Goal: Entertainment & Leisure: Consume media (video, audio)

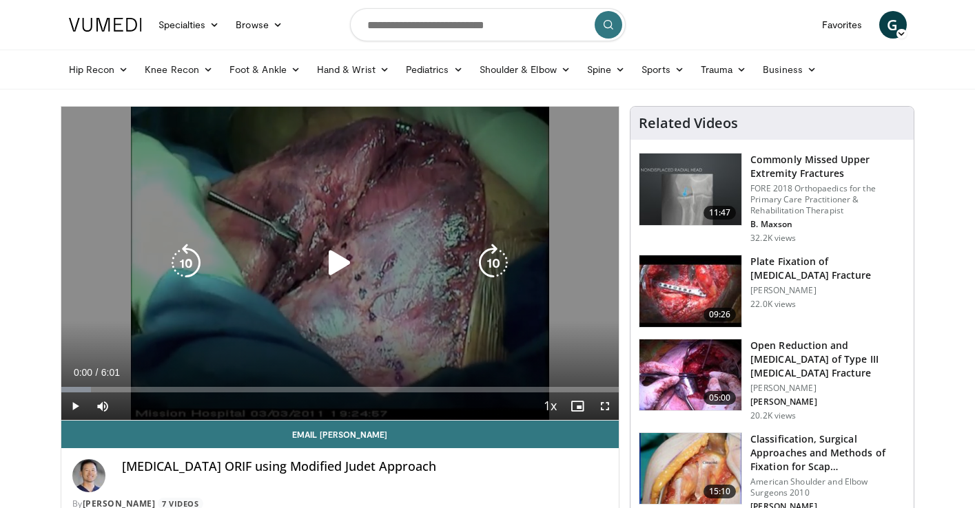
click at [331, 273] on icon "Video Player" at bounding box center [339, 263] width 39 height 39
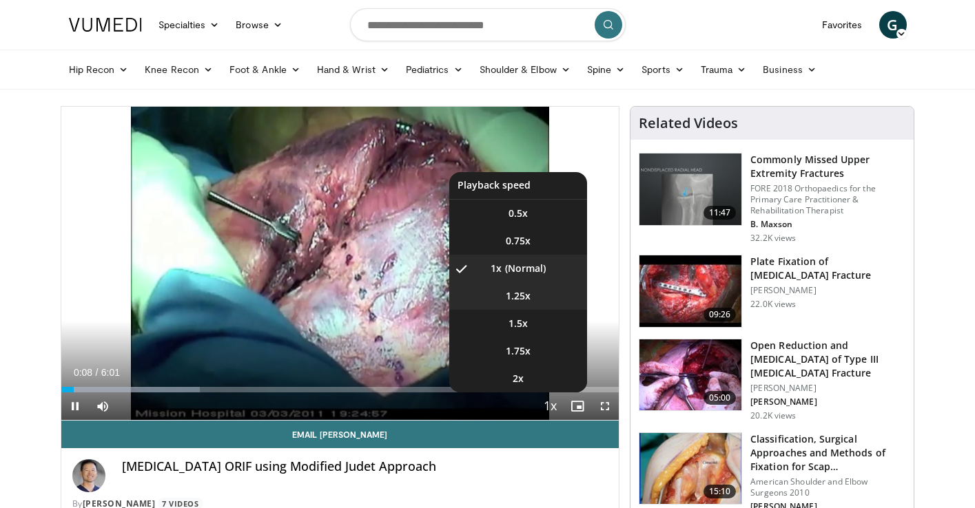
click at [513, 299] on span "1.25x" at bounding box center [518, 296] width 25 height 14
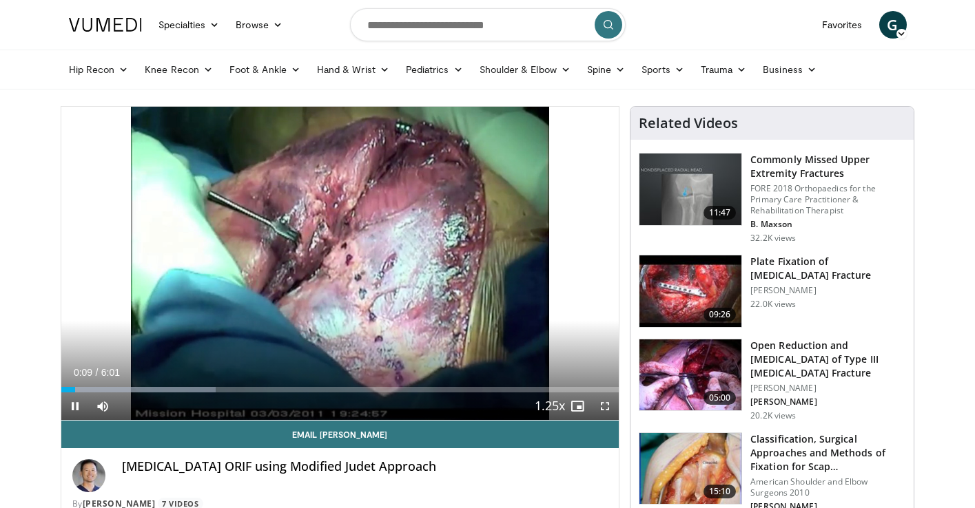
click at [605, 406] on span "Video Player" at bounding box center [605, 407] width 28 height 28
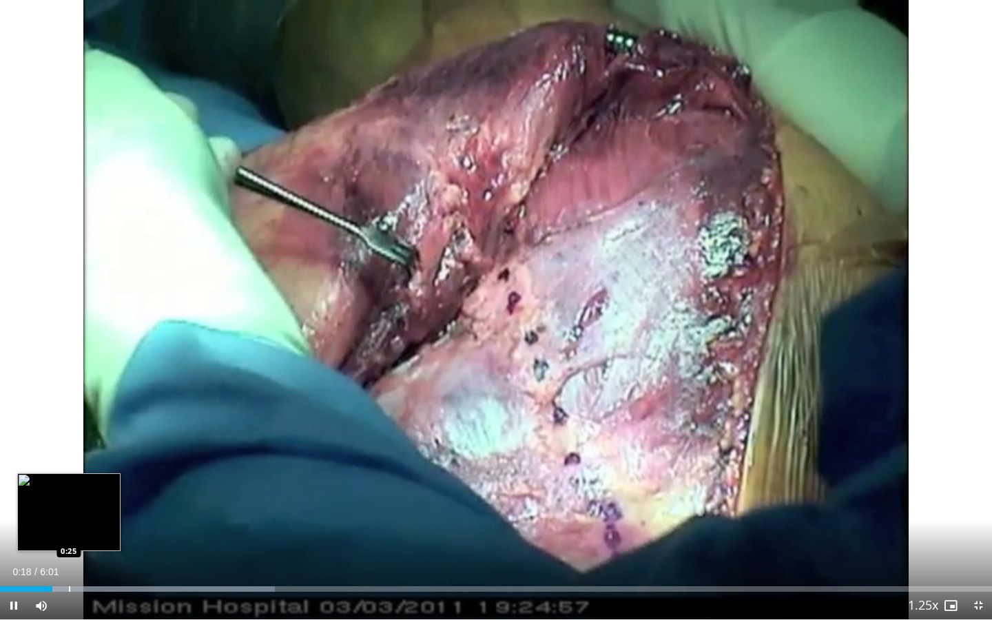
click at [69, 508] on div "Progress Bar" at bounding box center [69, 589] width 1 height 6
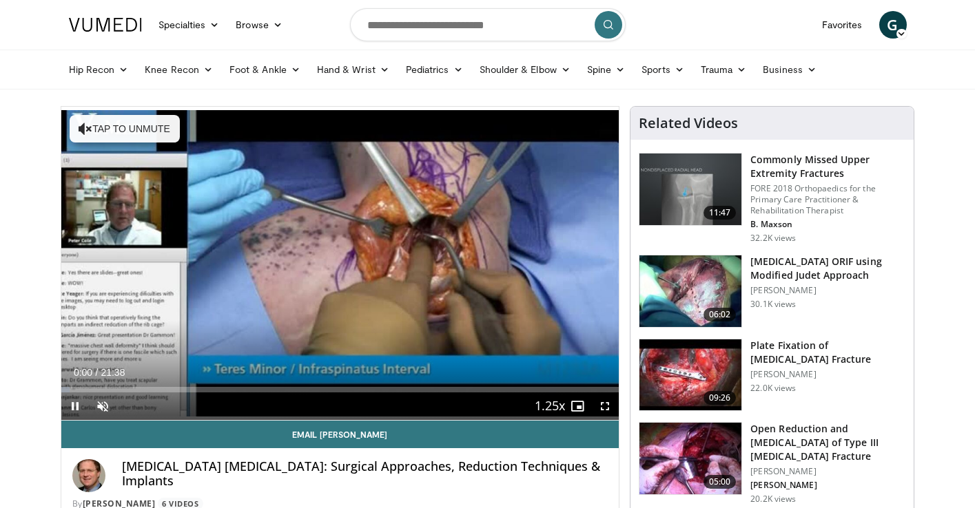
click at [601, 408] on span "Video Player" at bounding box center [605, 407] width 28 height 28
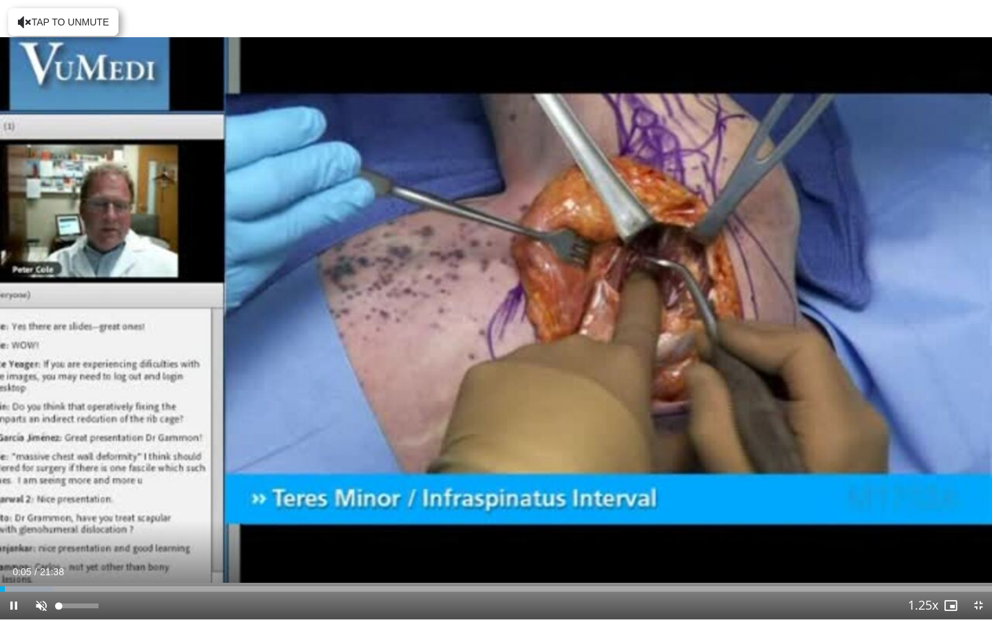
click at [41, 508] on span "Video Player" at bounding box center [42, 606] width 28 height 28
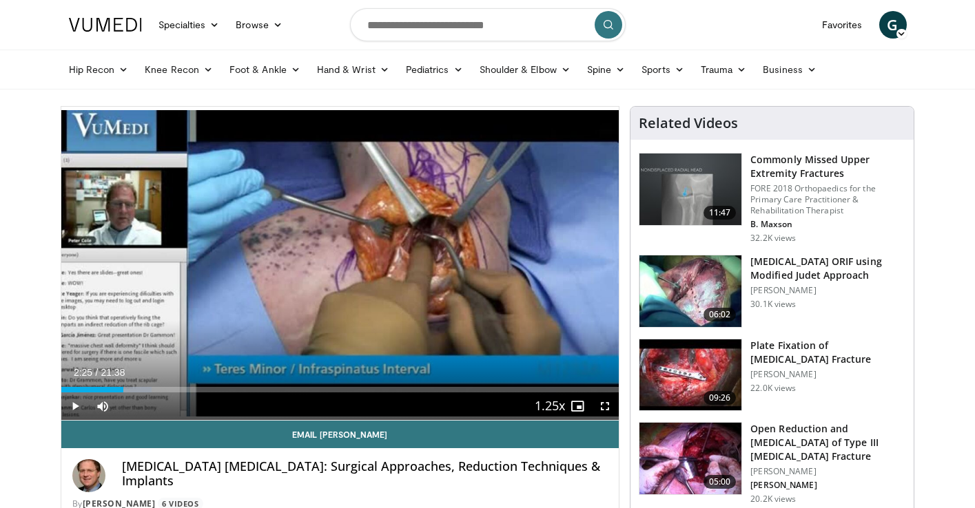
click at [606, 406] on span "Video Player" at bounding box center [605, 407] width 28 height 28
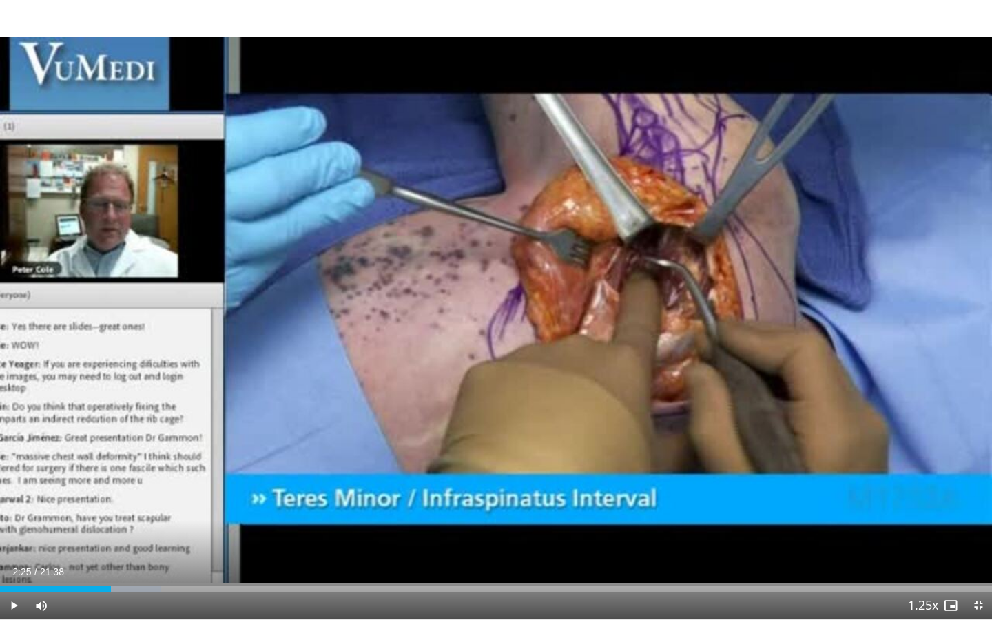
click at [10, 508] on span "Video Player" at bounding box center [14, 606] width 28 height 28
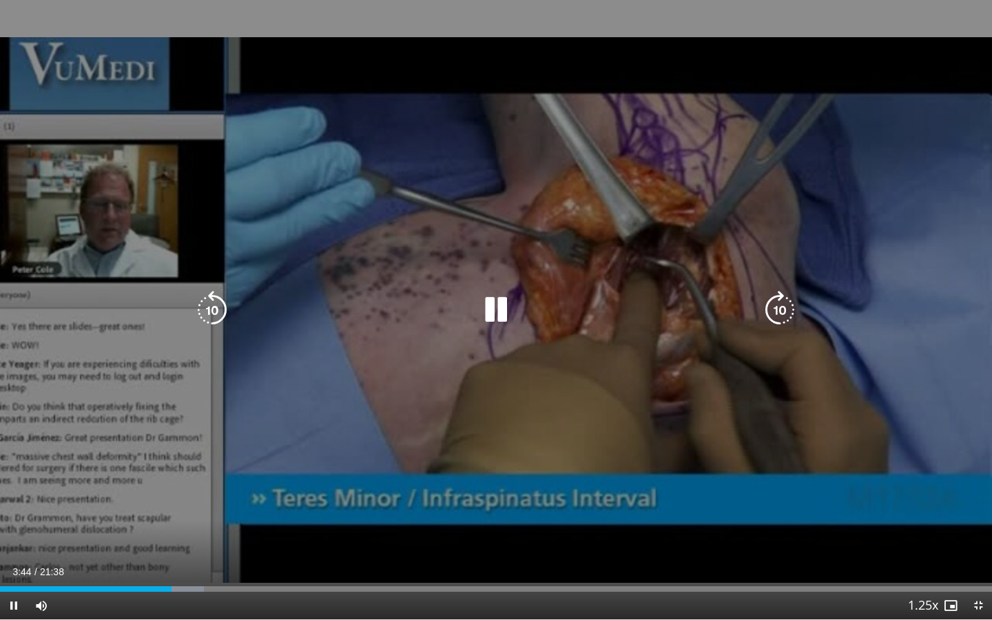
click at [487, 301] on icon "Video Player" at bounding box center [496, 310] width 39 height 39
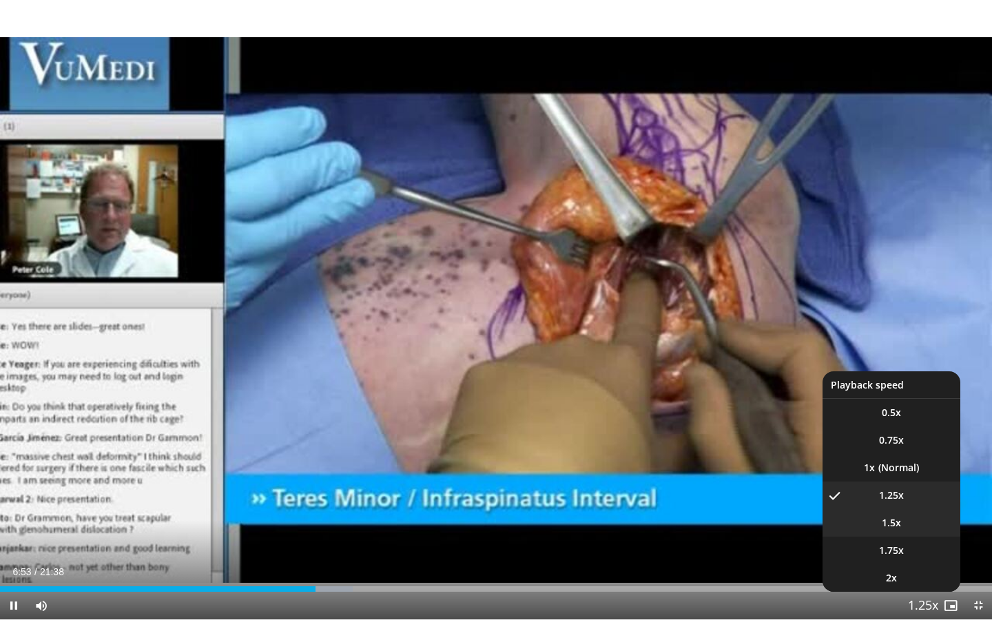
click at [880, 508] on li "1.5x" at bounding box center [891, 523] width 138 height 28
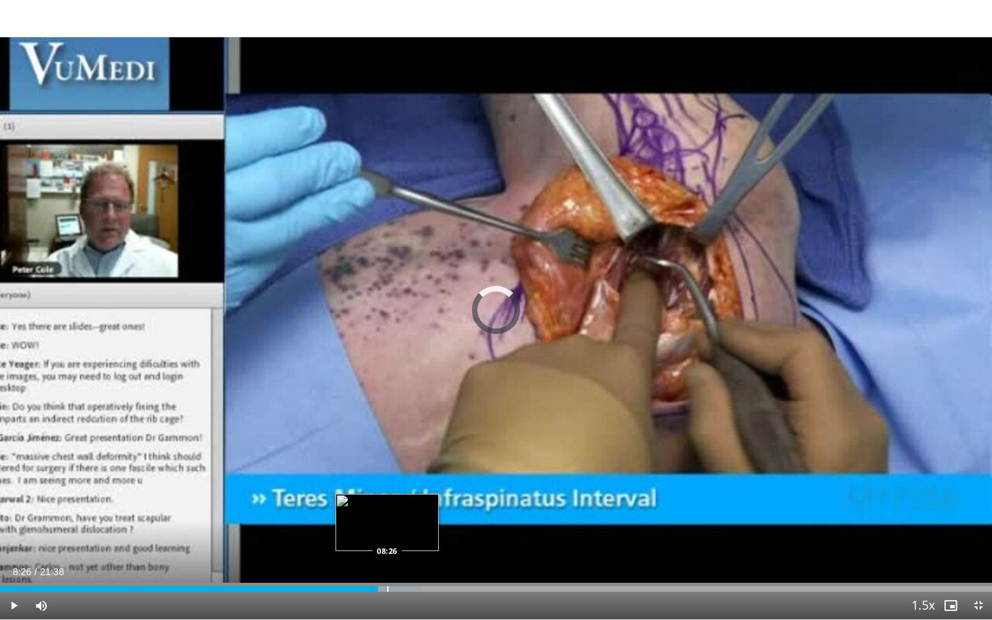
click at [387, 508] on div "Progress Bar" at bounding box center [387, 589] width 1 height 6
click at [411, 508] on div "Progress Bar" at bounding box center [411, 589] width 1 height 6
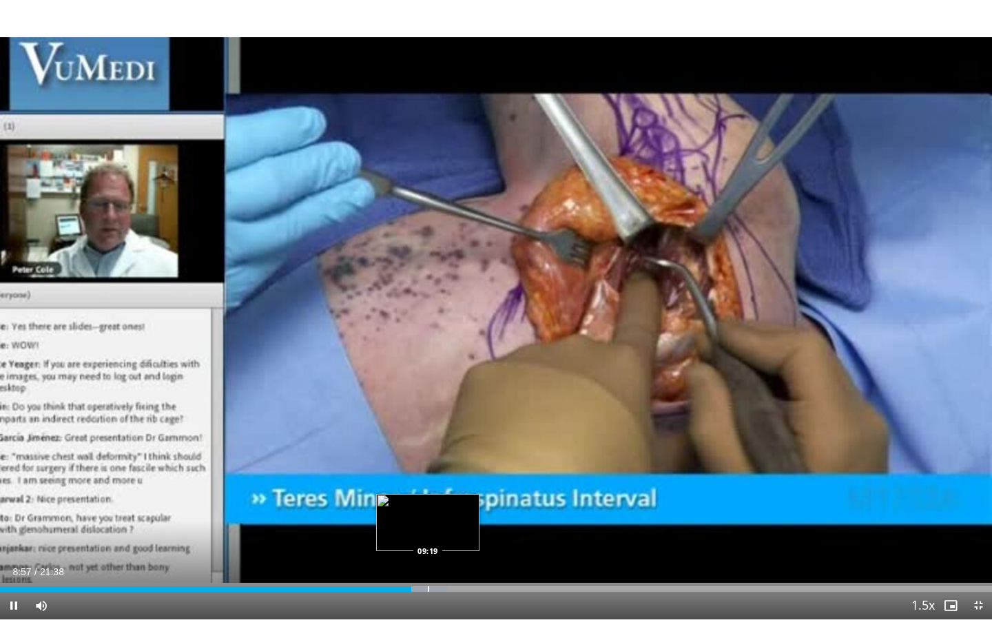
click at [428, 508] on div "Progress Bar" at bounding box center [428, 589] width 1 height 6
click at [444, 508] on div "Progress Bar" at bounding box center [444, 589] width 1 height 6
click at [457, 508] on div "Progress Bar" at bounding box center [456, 589] width 1 height 6
click at [469, 508] on div "Progress Bar" at bounding box center [469, 589] width 1 height 6
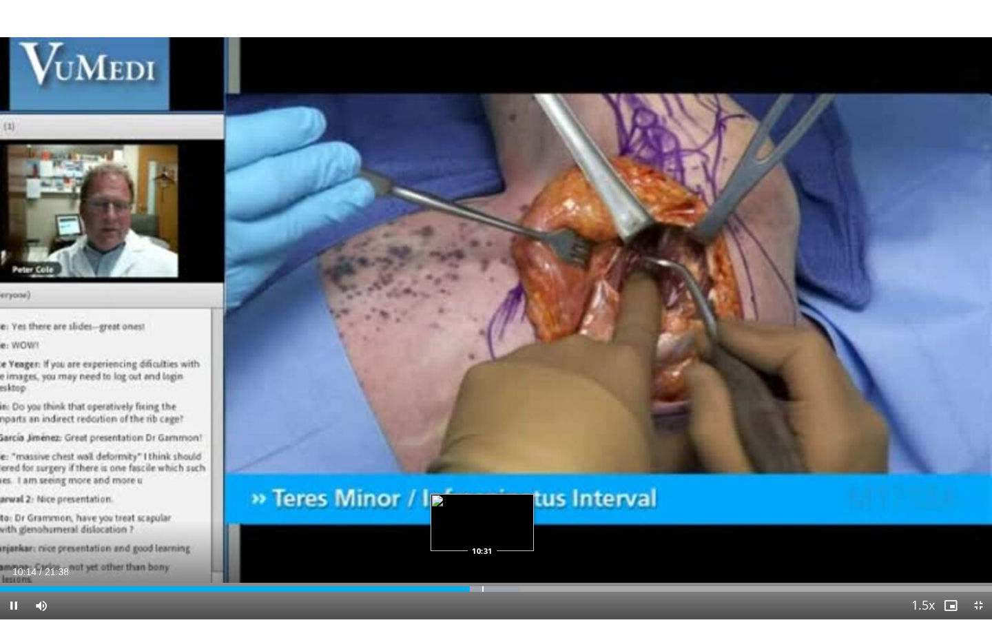
click at [482, 508] on div "Progress Bar" at bounding box center [482, 589] width 1 height 6
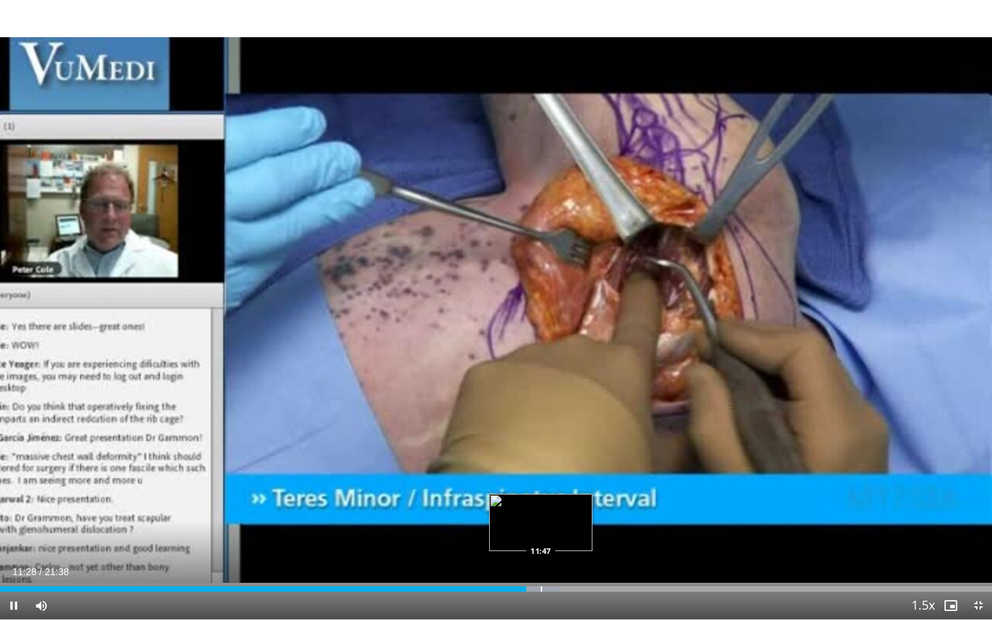
click at [541, 508] on div "Progress Bar" at bounding box center [541, 589] width 1 height 6
click at [554, 508] on div "Progress Bar" at bounding box center [554, 589] width 1 height 6
click at [568, 508] on div "Progress Bar" at bounding box center [568, 589] width 1 height 6
click at [587, 508] on div "Progress Bar" at bounding box center [587, 589] width 1 height 6
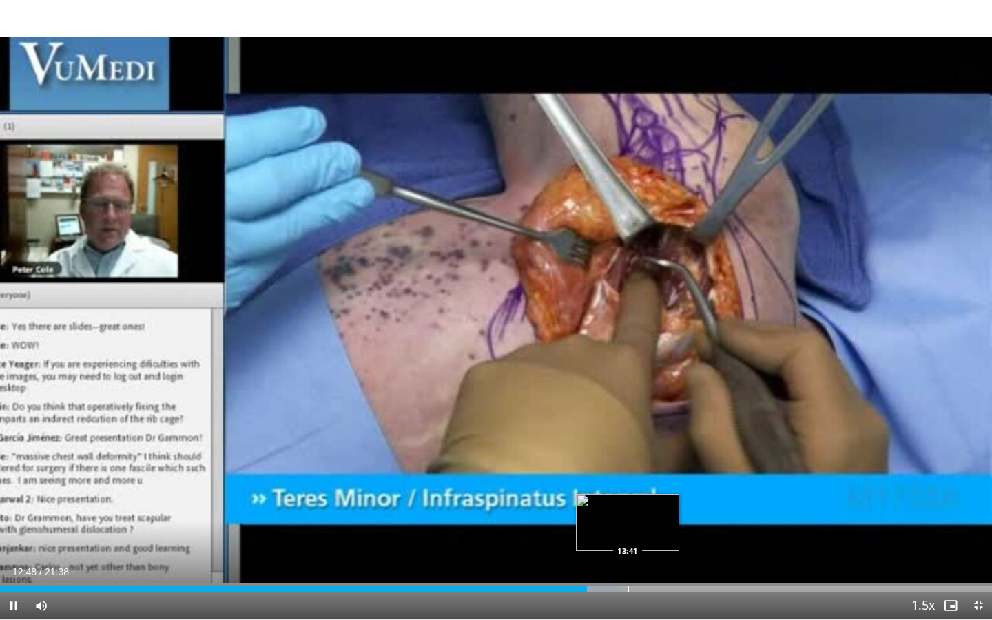
click at [628, 508] on div "Progress Bar" at bounding box center [628, 589] width 1 height 6
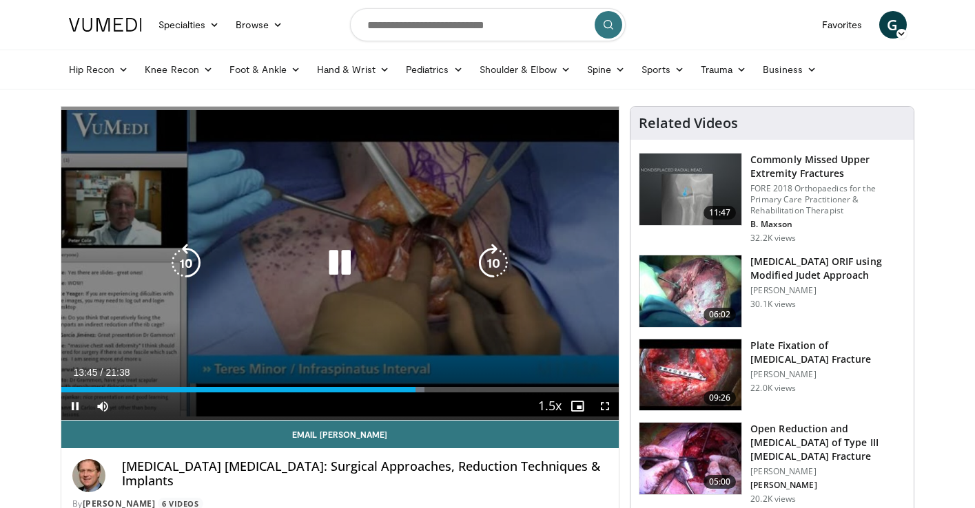
click at [343, 268] on icon "Video Player" at bounding box center [339, 263] width 39 height 39
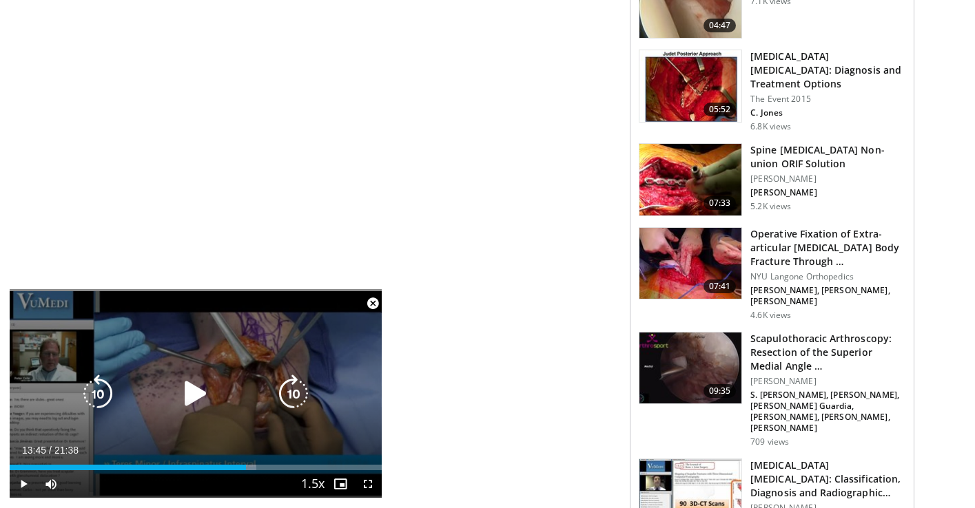
scroll to position [920, 0]
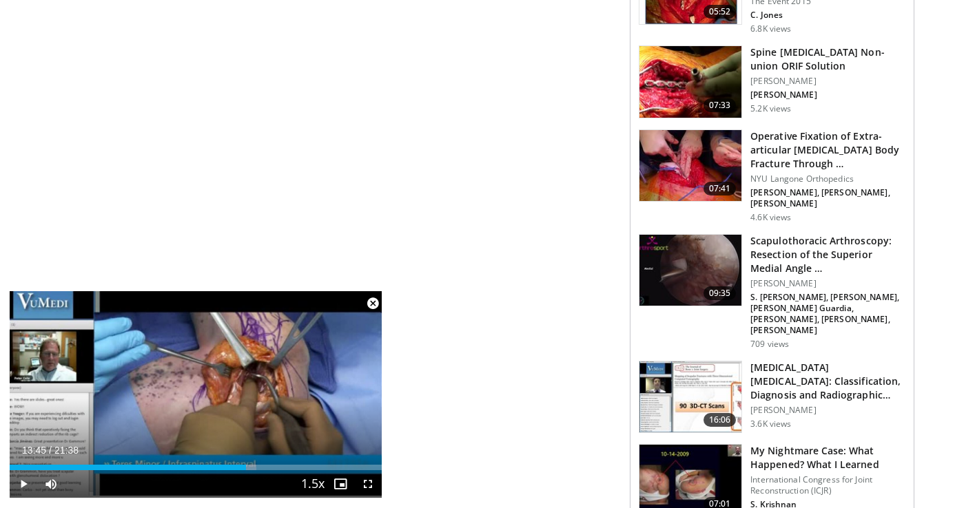
click at [377, 300] on span "Video Player" at bounding box center [373, 304] width 28 height 28
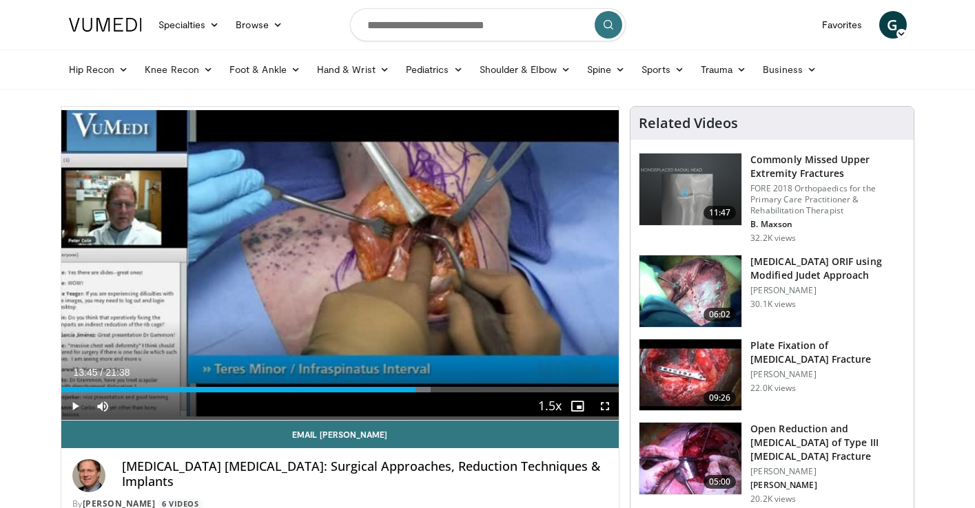
scroll to position [0, 0]
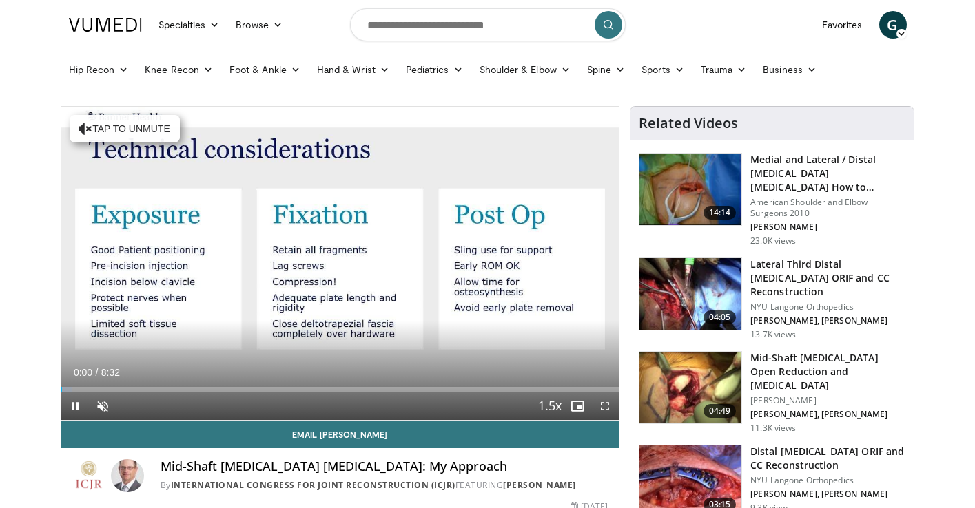
click at [607, 403] on span "Video Player" at bounding box center [605, 407] width 28 height 28
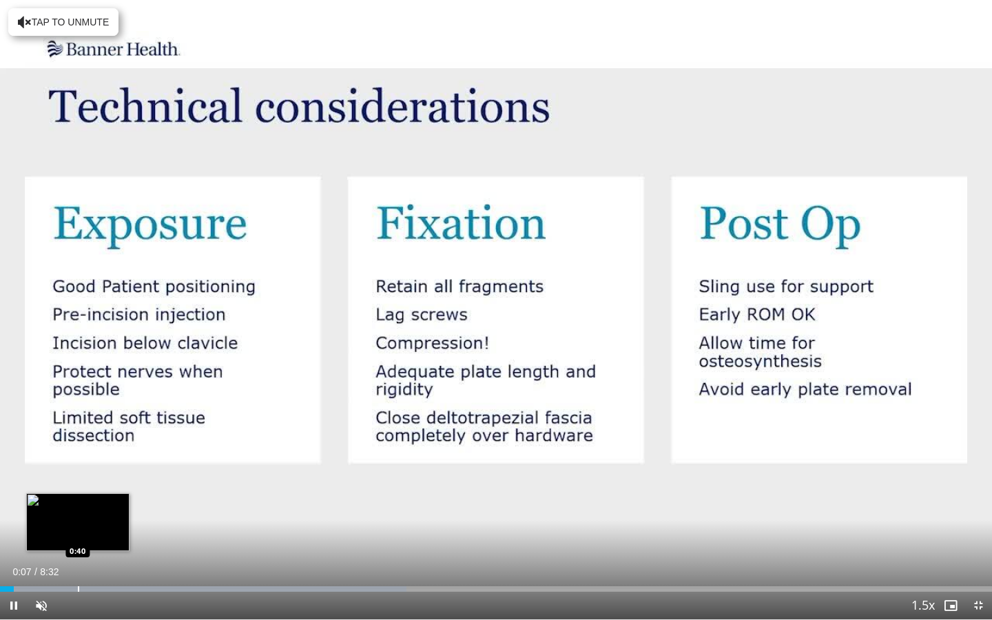
click at [78, 508] on div "Progress Bar" at bounding box center [78, 589] width 1 height 6
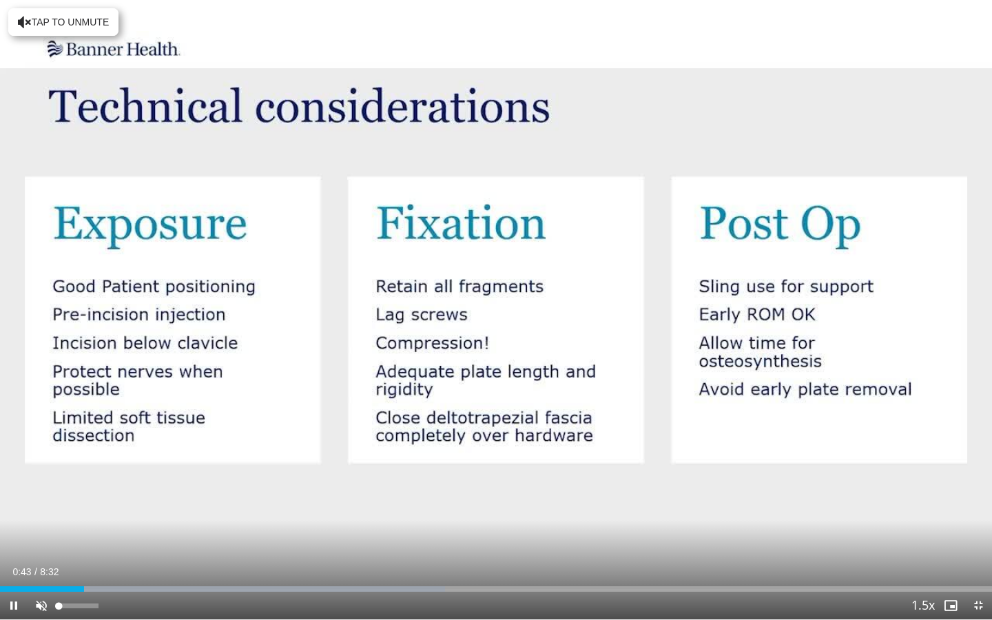
click at [39, 508] on span "Video Player" at bounding box center [42, 606] width 28 height 28
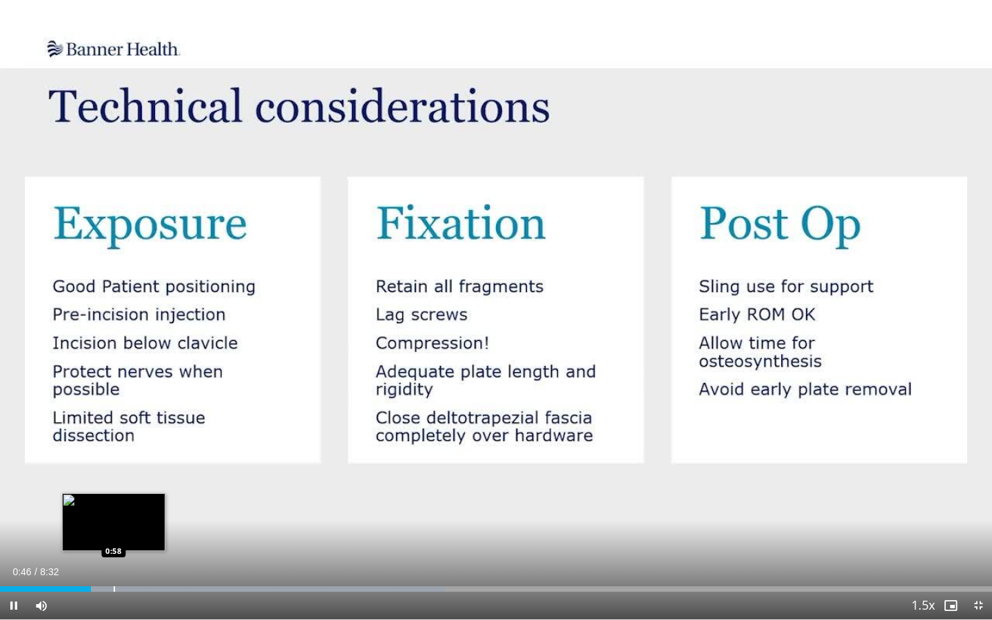
click at [114, 508] on div "Loaded : 44.87% 0:46 0:58" at bounding box center [496, 585] width 992 height 13
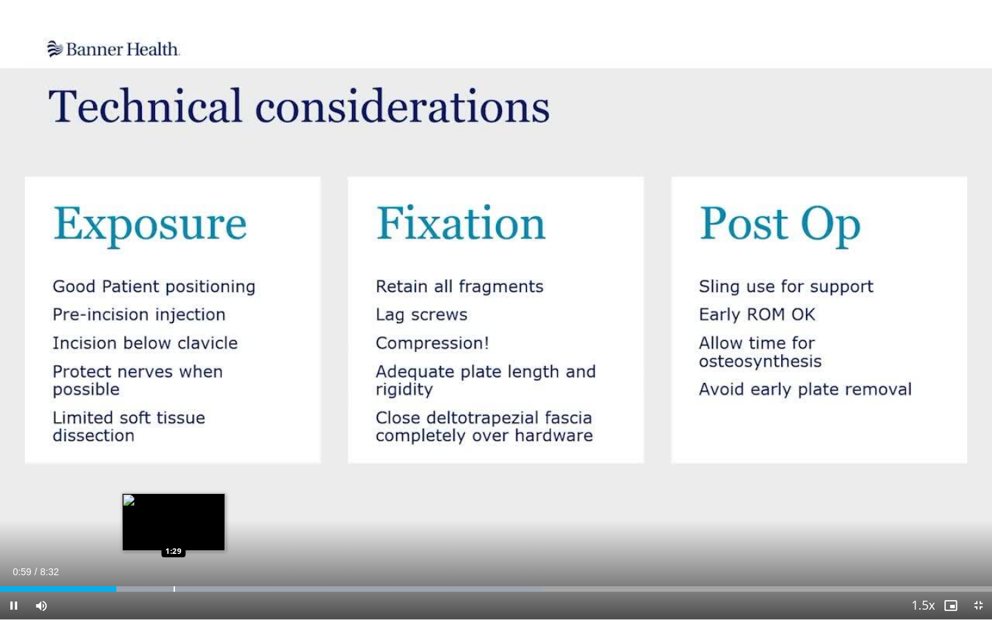
click at [174, 508] on div "Loaded : 54.62% 1:00 1:29" at bounding box center [496, 585] width 992 height 13
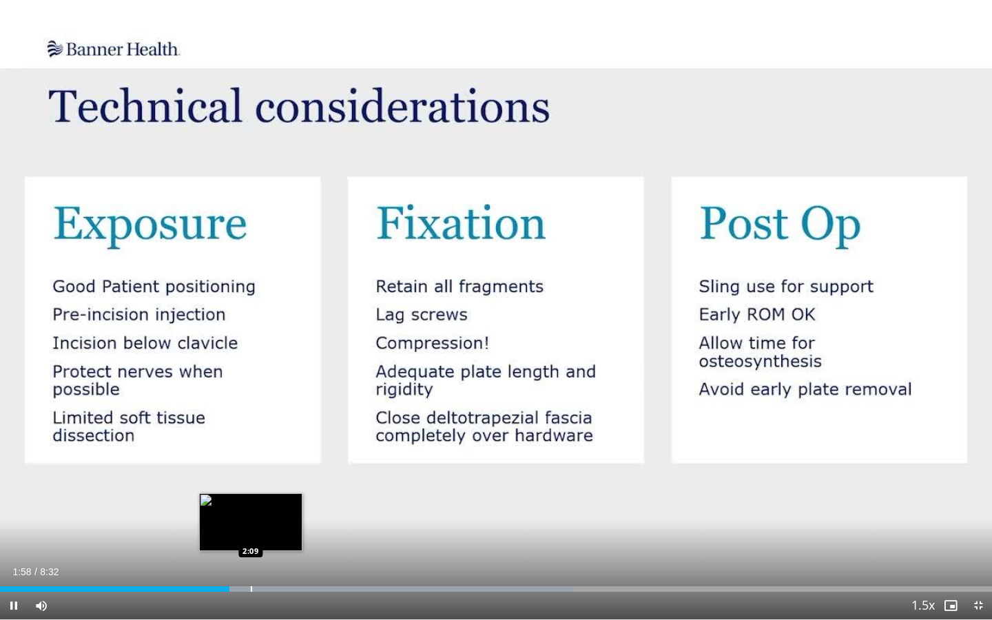
click at [251, 508] on div "Loaded : 58.01% 1:58 2:09" at bounding box center [496, 585] width 992 height 13
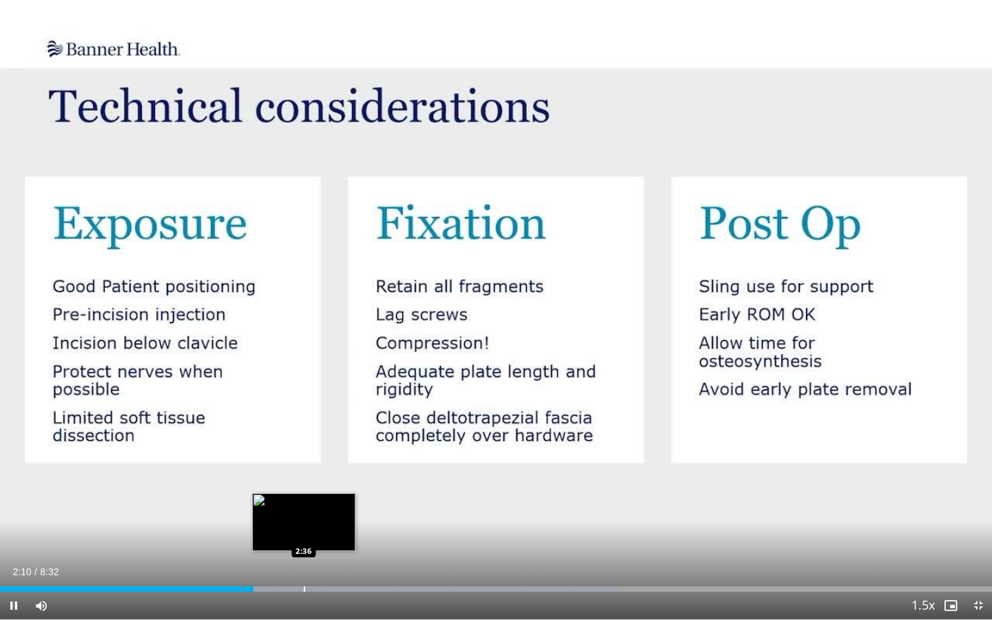
click at [304, 508] on div "Loaded : 62.43% 2:10 2:36" at bounding box center [496, 585] width 992 height 13
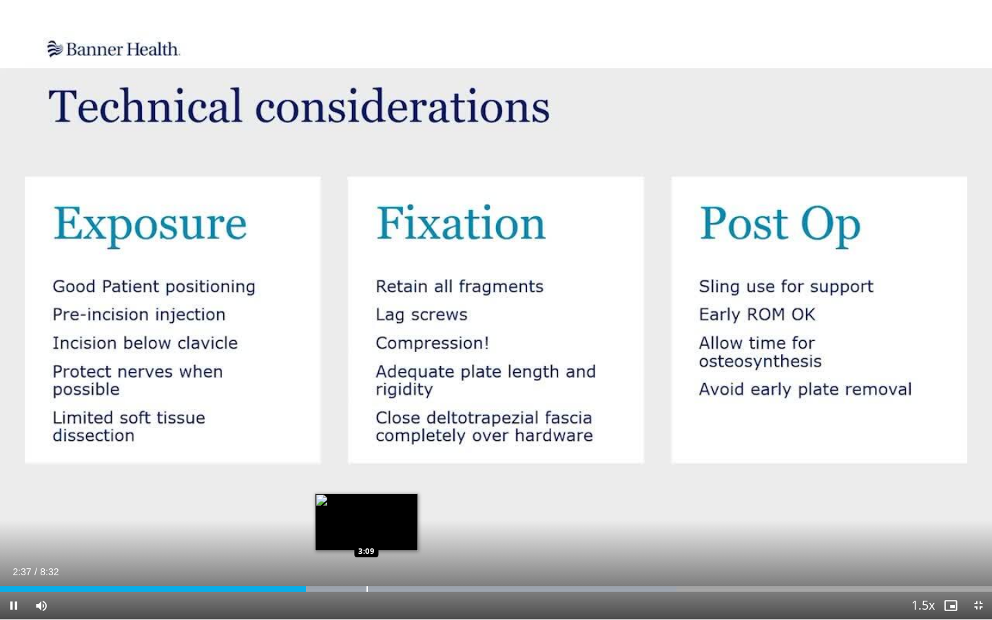
click at [366, 508] on div "Loaded : 68.20% 2:38 3:09" at bounding box center [496, 585] width 992 height 13
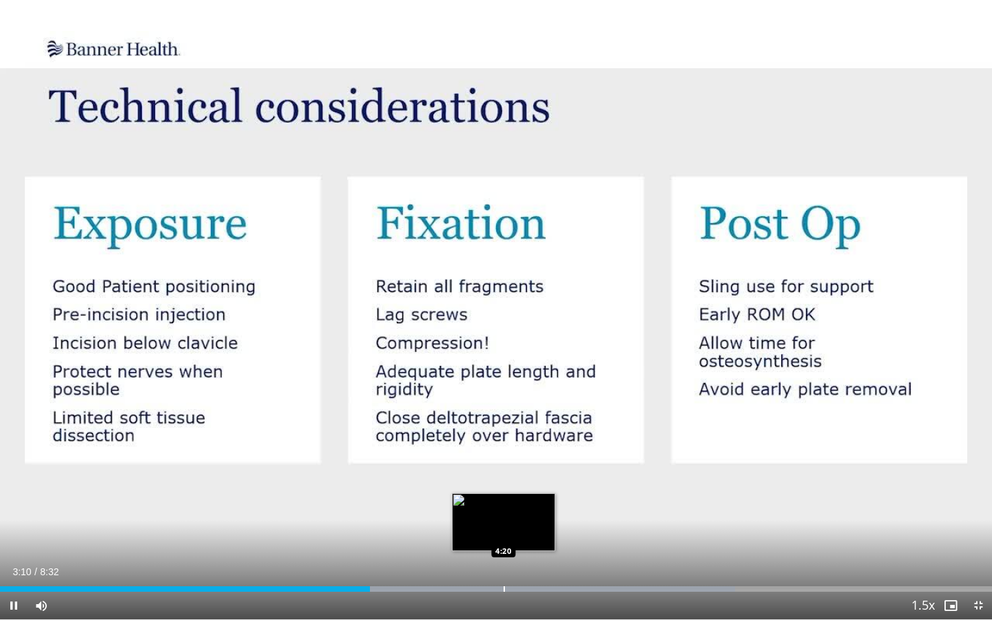
click at [504, 508] on div "Loaded : 74.13% 3:11 4:20" at bounding box center [496, 585] width 992 height 13
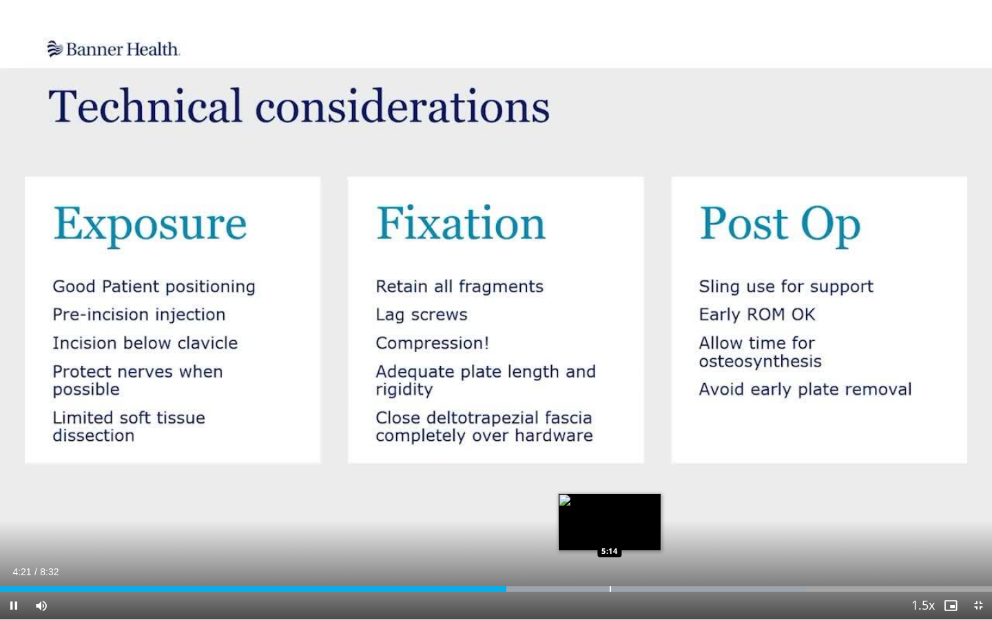
click at [610, 508] on div "Loaded : 81.27% 4:21 5:14" at bounding box center [496, 585] width 992 height 13
click at [607, 508] on div "Progress Bar" at bounding box center [606, 589] width 1 height 6
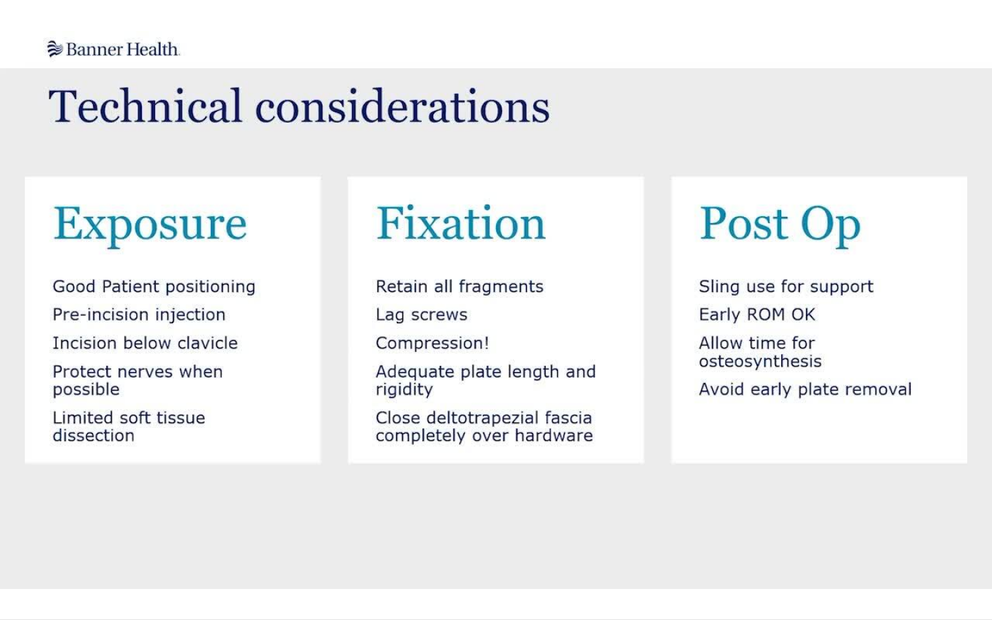
click at [593, 508] on video-js "**********" at bounding box center [496, 310] width 992 height 620
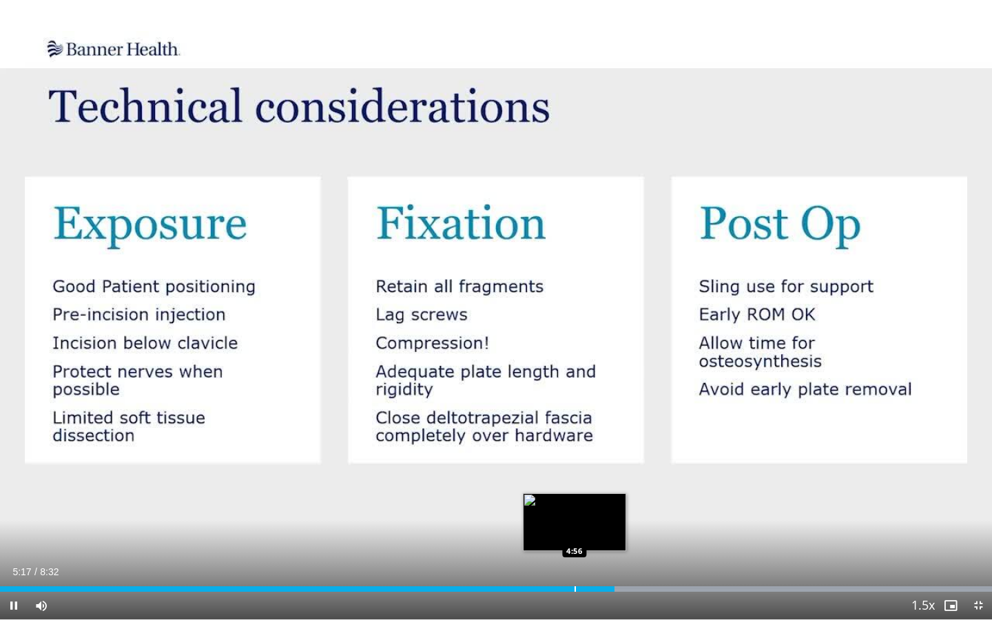
click at [574, 508] on div "Progress Bar" at bounding box center [574, 589] width 1 height 6
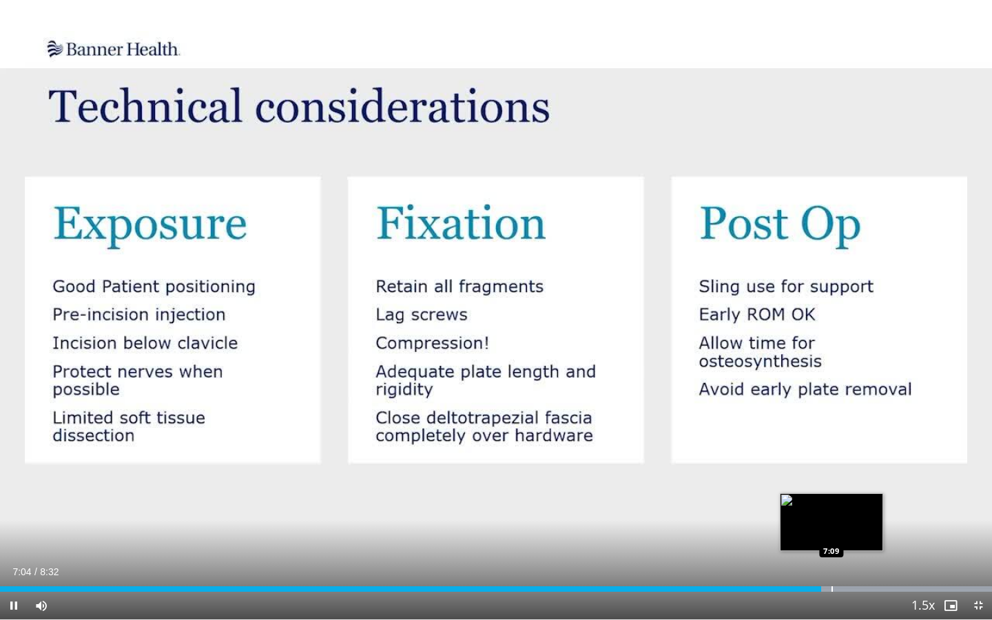
click at [831, 508] on div "Progress Bar" at bounding box center [831, 589] width 1 height 6
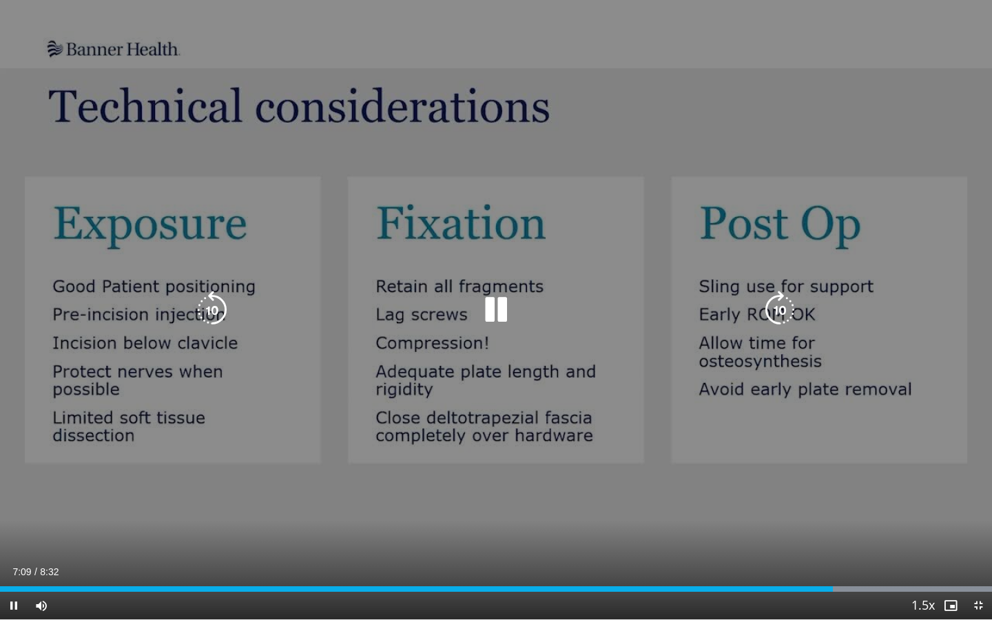
click at [843, 508] on div "Progress Bar" at bounding box center [773, 589] width 437 height 6
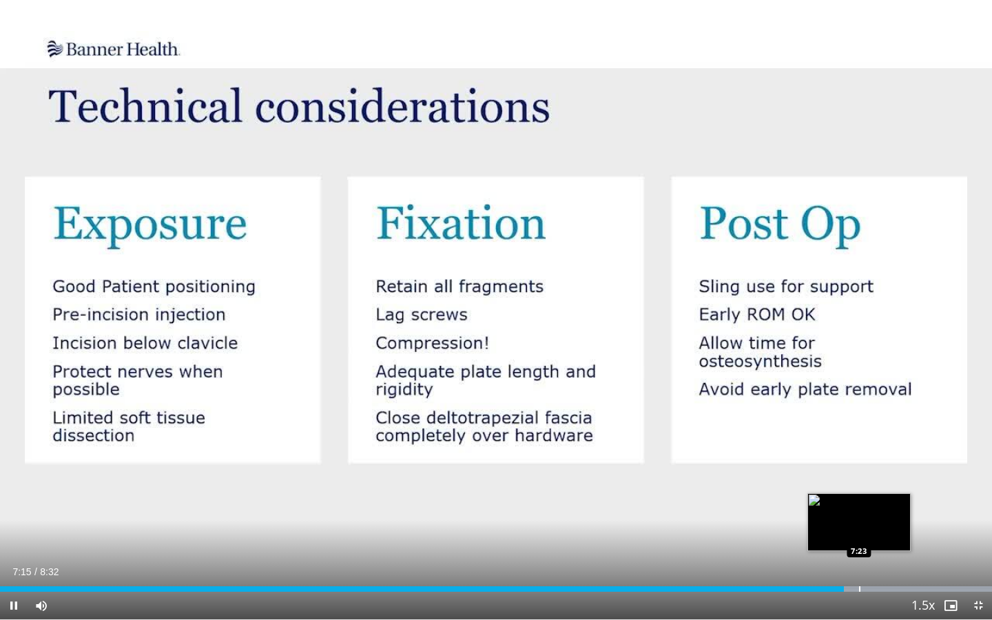
click at [859, 508] on div "Progress Bar" at bounding box center [859, 589] width 1 height 6
click at [877, 508] on div "Progress Bar" at bounding box center [877, 589] width 1 height 6
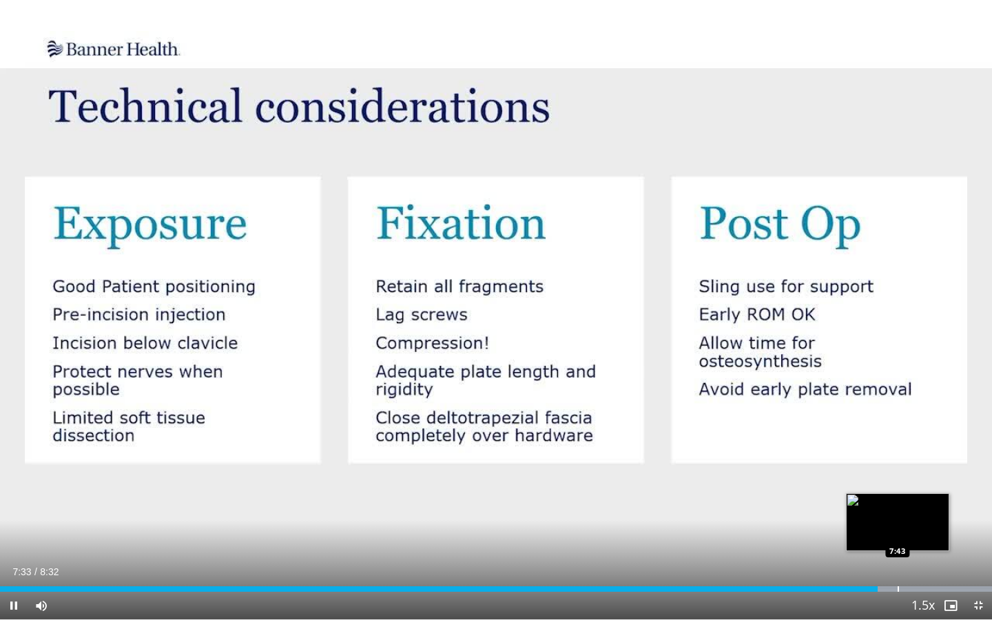
click at [898, 508] on div "10 seconds Tap to unmute" at bounding box center [496, 309] width 992 height 619
click at [914, 508] on div "Progress Bar" at bounding box center [914, 589] width 1 height 6
click at [920, 508] on div "Progress Bar" at bounding box center [920, 589] width 1 height 6
